Goal: Communication & Community: Share content

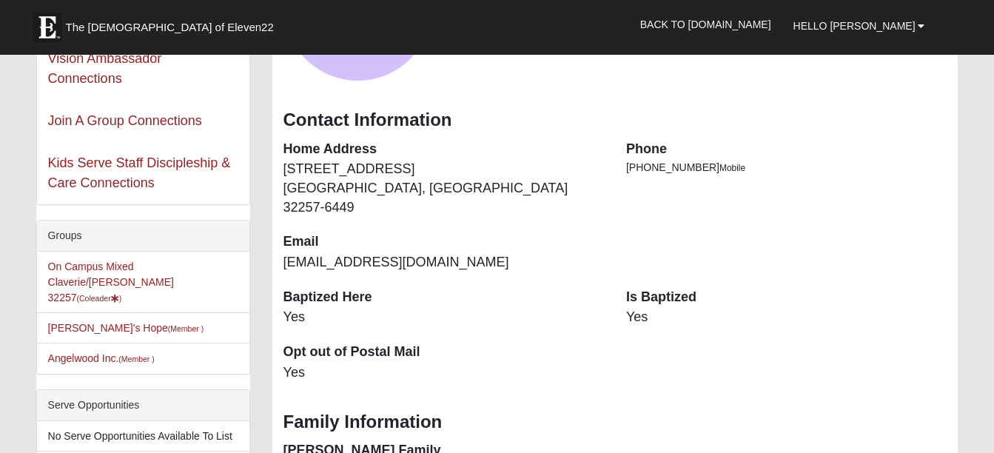
scroll to position [222, 0]
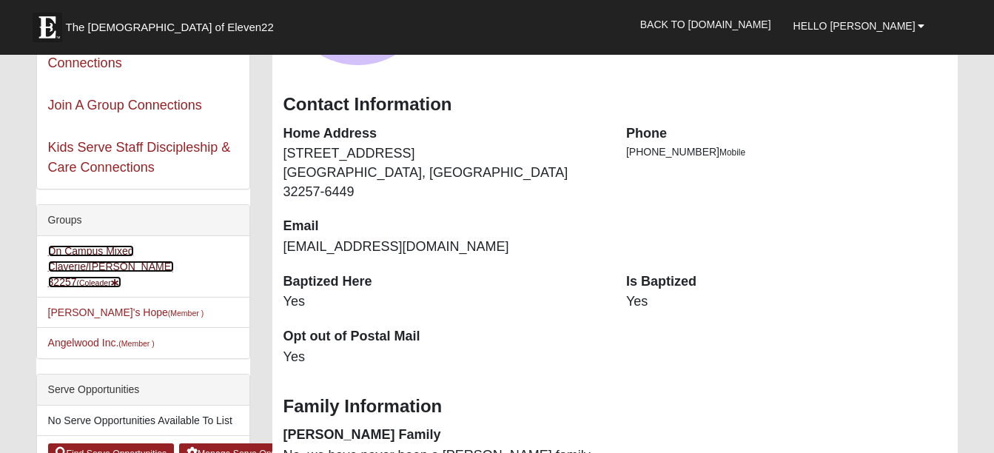
click at [104, 252] on link "On Campus Mixed Claverie/Foster 32257 (Coleader )" at bounding box center [111, 266] width 126 height 43
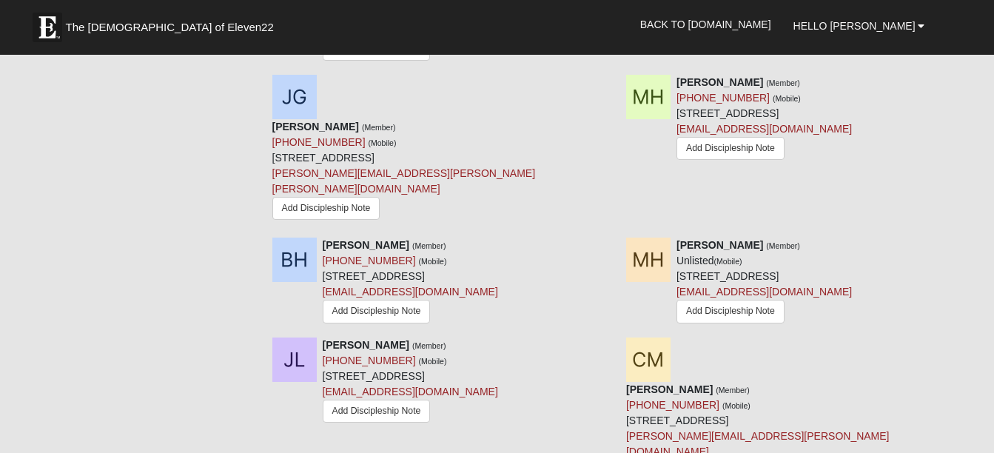
scroll to position [1850, 0]
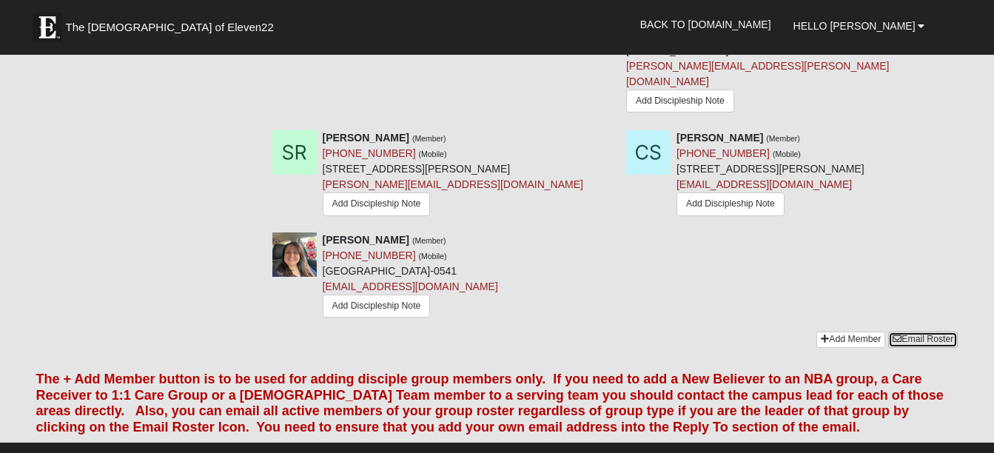
click at [912, 332] on link "Email Roster" at bounding box center [923, 340] width 70 height 16
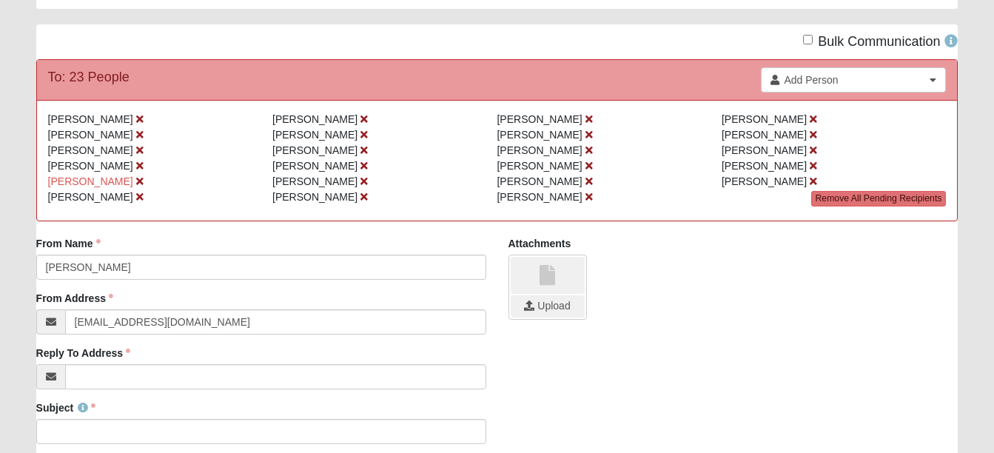
scroll to position [148, 0]
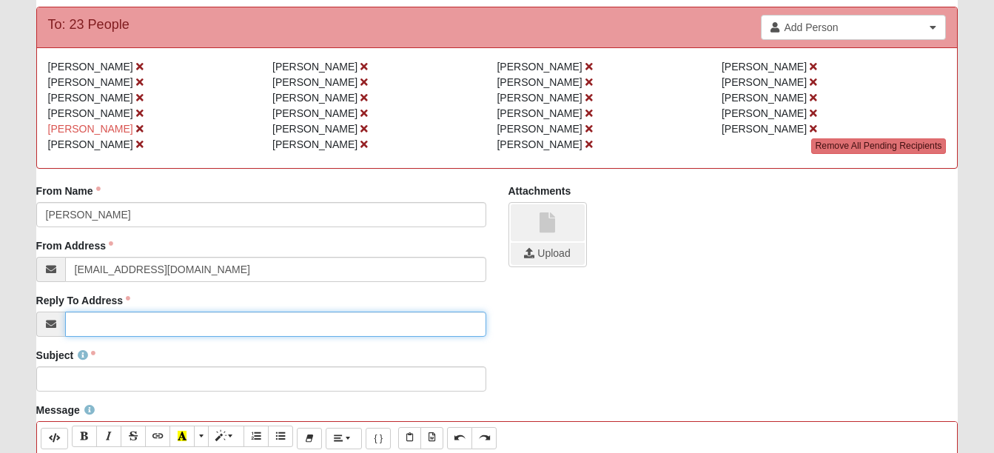
click at [100, 332] on input "Reply To Address" at bounding box center [275, 324] width 421 height 25
type input "[EMAIL_ADDRESS][DOMAIN_NAME]"
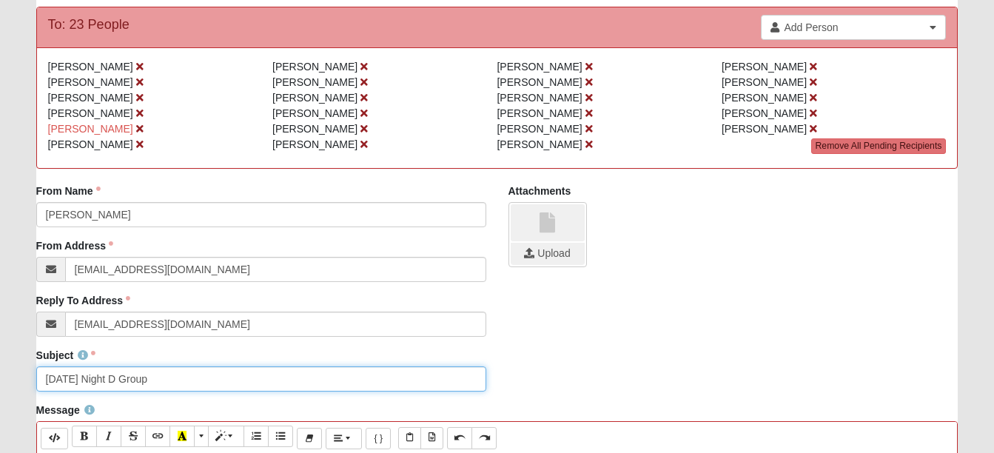
scroll to position [370, 0]
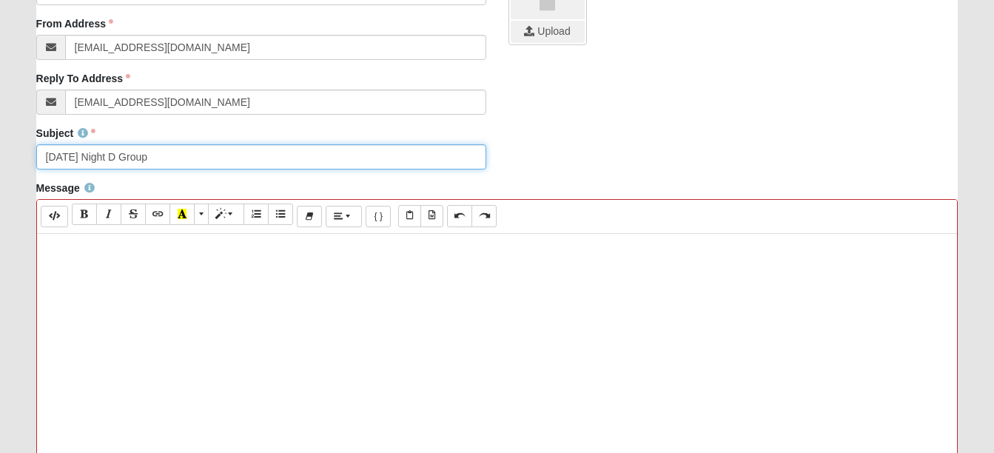
type input "[DATE] Night D Group"
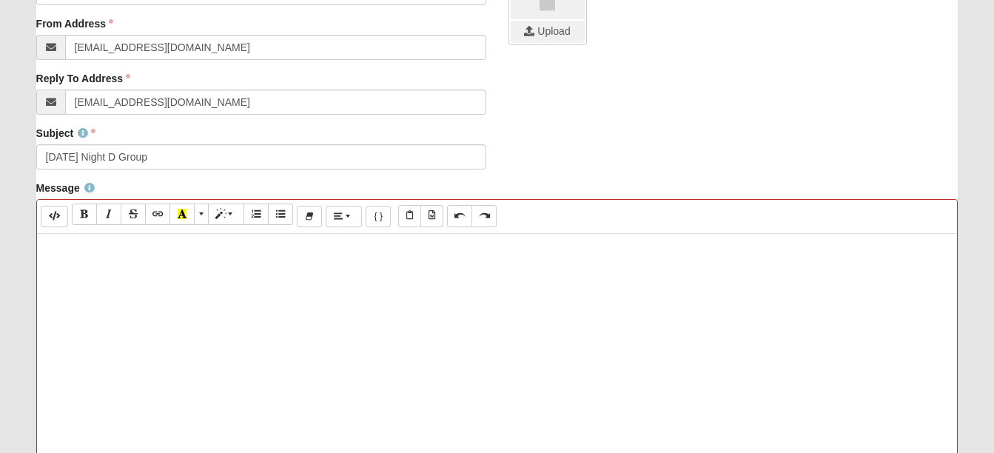
click at [71, 247] on p at bounding box center [497, 249] width 906 height 16
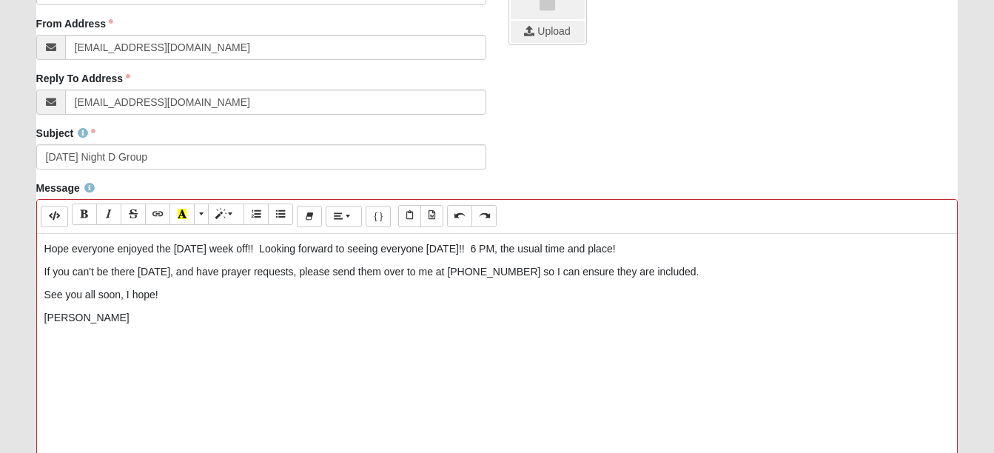
click at [677, 272] on p "If you can't be there [DATE], and have prayer requests, please send them over t…" at bounding box center [497, 272] width 906 height 16
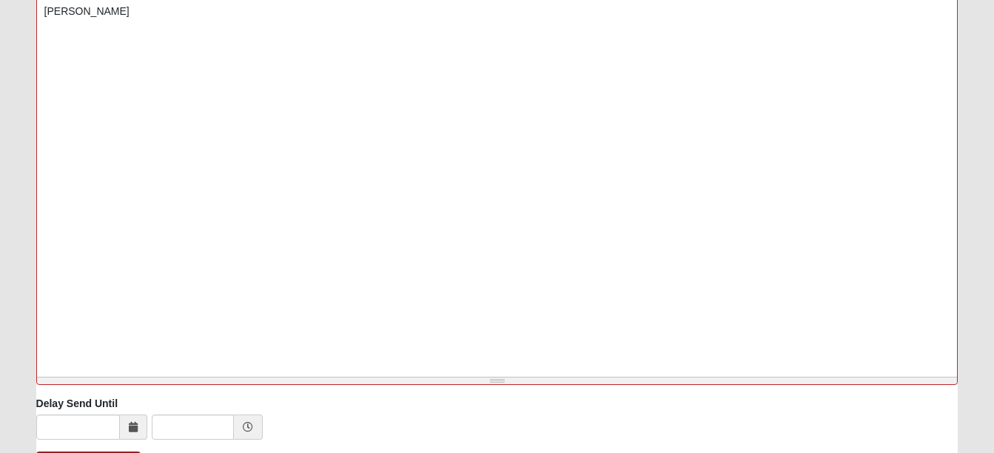
scroll to position [770, 0]
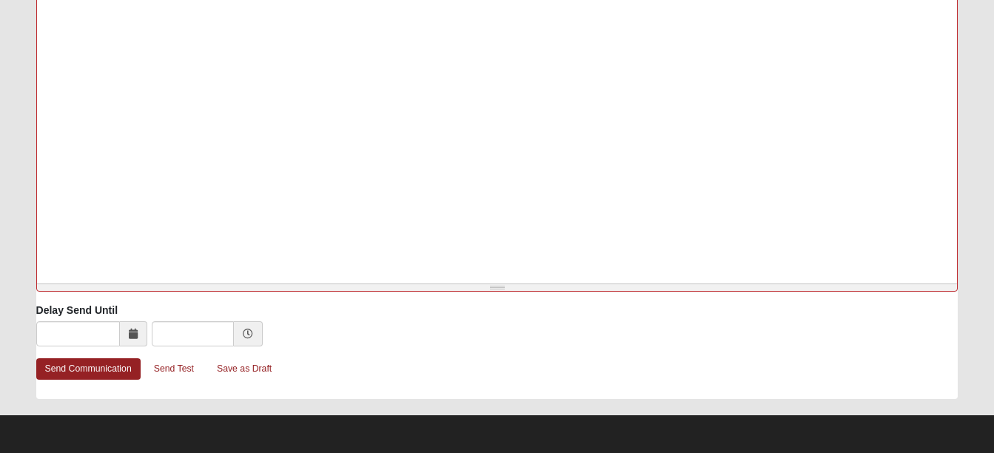
click at [131, 332] on icon at bounding box center [133, 334] width 9 height 10
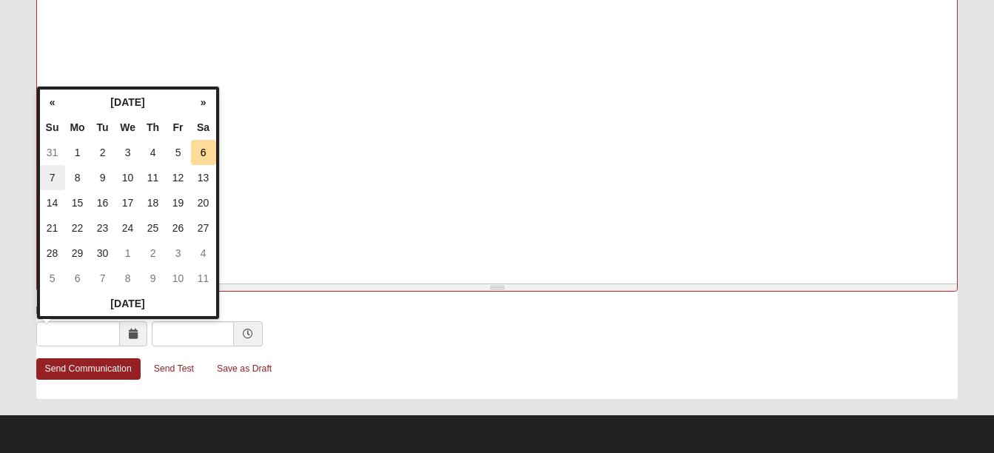
click at [53, 174] on td "7" at bounding box center [52, 177] width 25 height 25
type input "[DATE]"
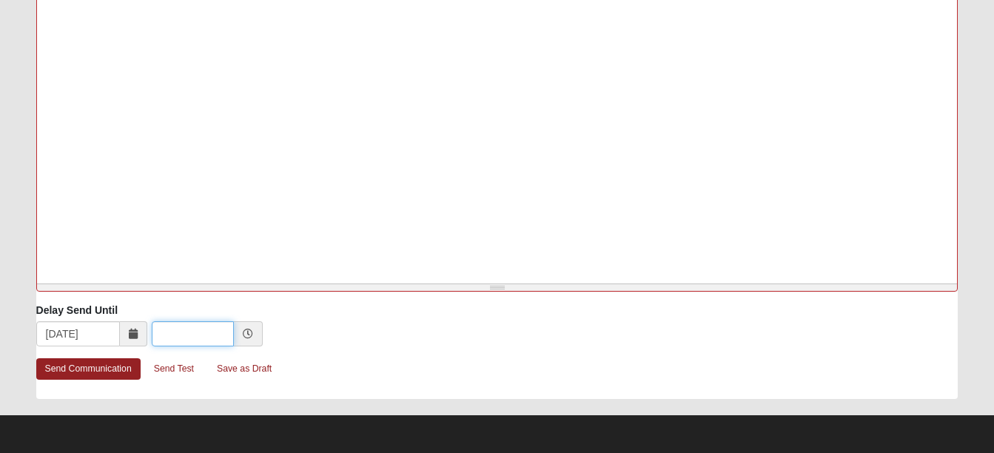
click at [204, 332] on input "text" at bounding box center [193, 333] width 82 height 25
click at [246, 334] on icon at bounding box center [248, 334] width 10 height 10
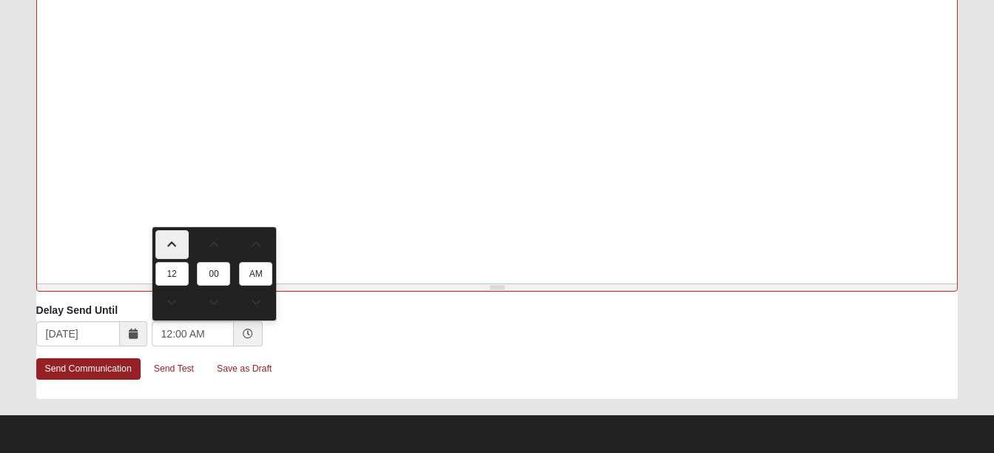
click at [169, 241] on span at bounding box center [172, 244] width 32 height 10
type input "1:00 AM"
type input "1"
click at [169, 241] on span at bounding box center [172, 244] width 32 height 10
type input "2:00 AM"
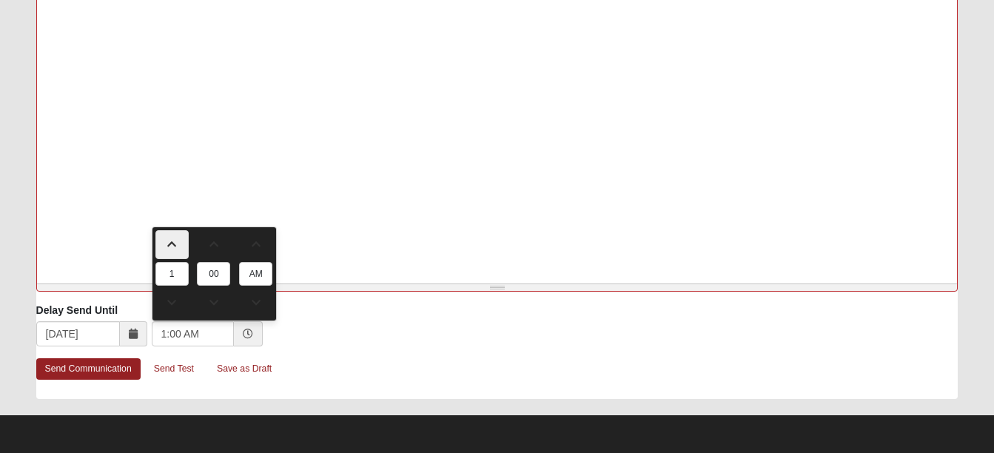
type input "2"
click at [169, 241] on span at bounding box center [172, 244] width 32 height 10
type input "3:00 AM"
type input "3"
click at [169, 241] on span at bounding box center [172, 244] width 32 height 10
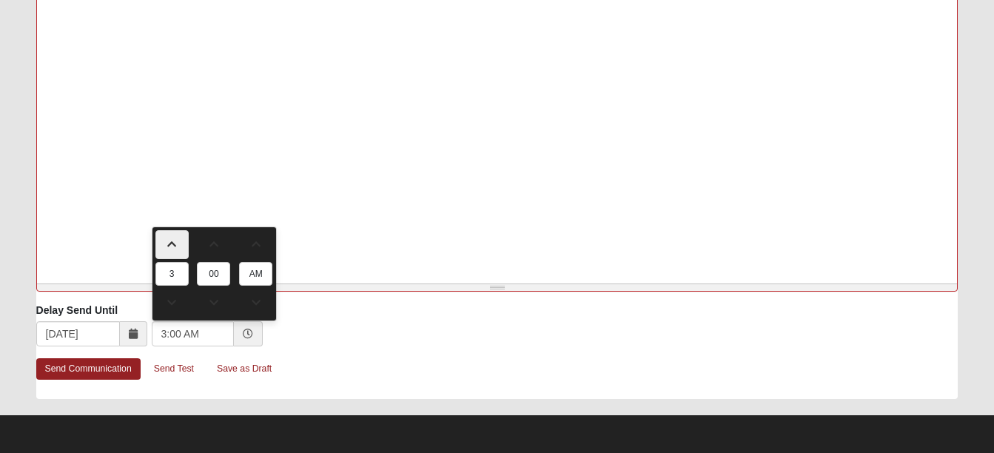
type input "4:00 AM"
type input "4"
click at [258, 242] on span at bounding box center [256, 244] width 32 height 10
type input "4:00 PM"
type input "PM"
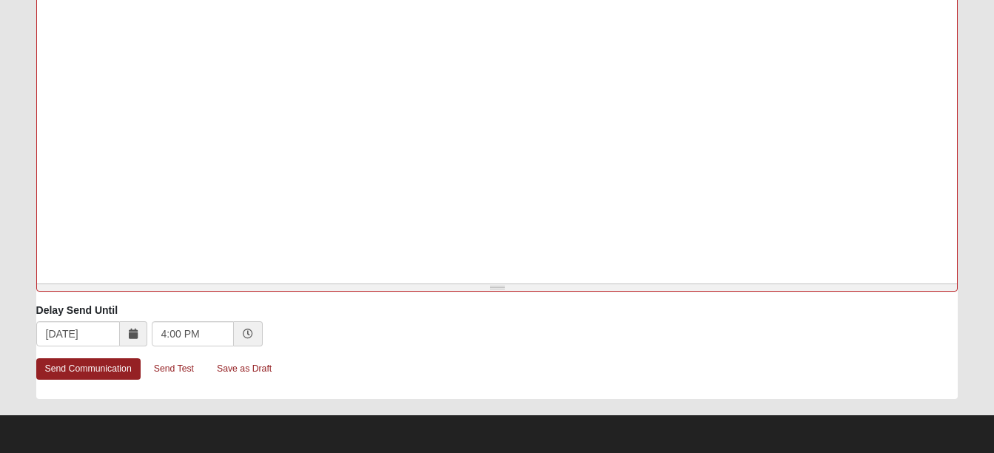
click at [318, 326] on div "[DATE] 4:00 PM" at bounding box center [497, 335] width 922 height 28
click at [99, 364] on link "Send Communication" at bounding box center [88, 368] width 104 height 21
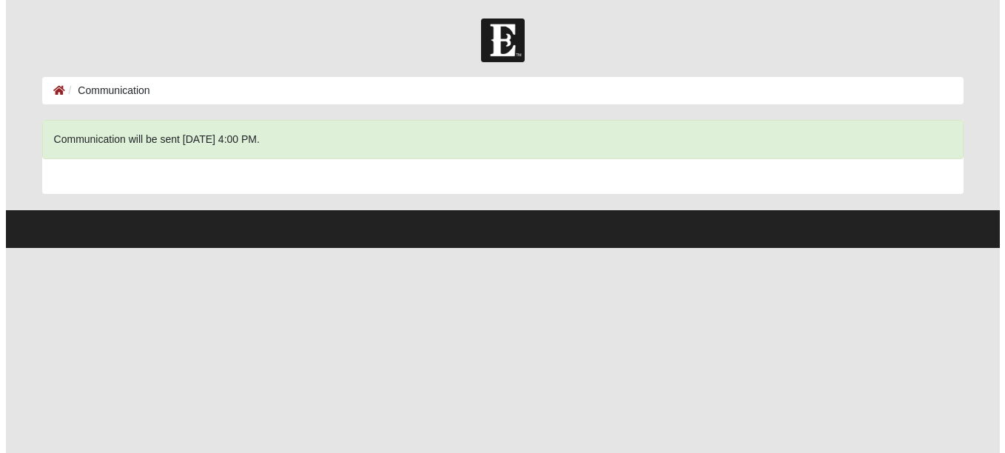
scroll to position [0, 0]
